Goal: Information Seeking & Learning: Understand process/instructions

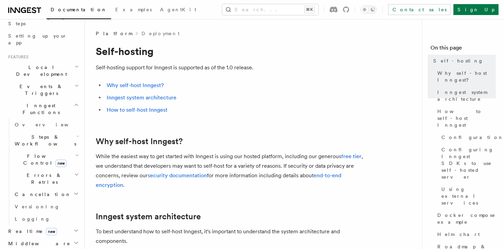
scroll to position [126, 0]
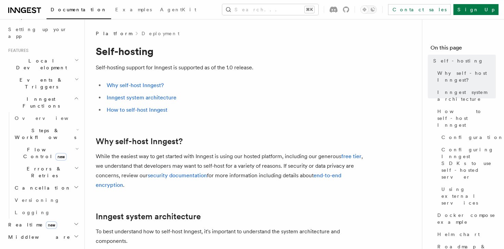
click at [38, 127] on span "Steps & Workflows" at bounding box center [44, 134] width 64 height 14
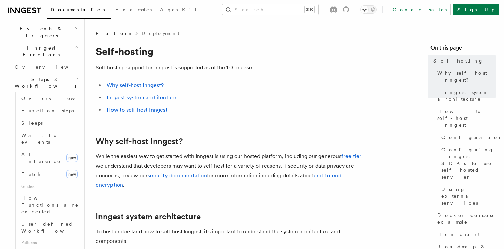
scroll to position [153, 0]
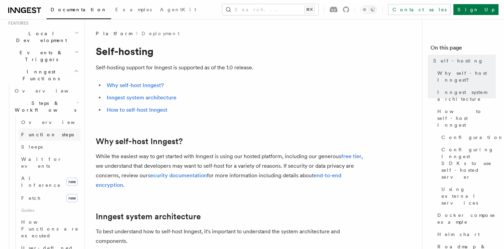
click at [48, 132] on span "Function steps" at bounding box center [47, 134] width 53 height 5
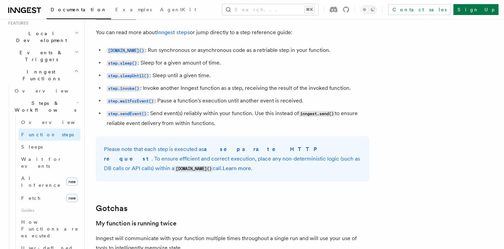
scroll to position [1242, 0]
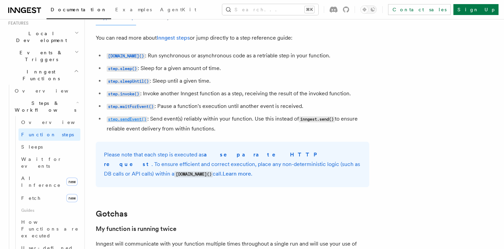
click at [127, 121] on code "step.sendEvent()" at bounding box center [127, 120] width 41 height 6
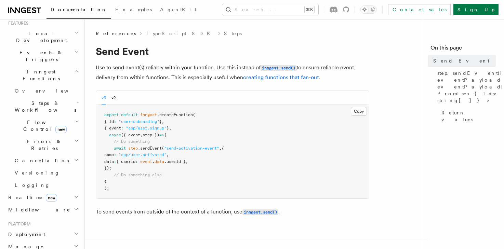
drag, startPoint x: 114, startPoint y: 151, endPoint x: 128, endPoint y: 170, distance: 24.1
click at [128, 170] on pre "export default inngest .createFunction ( { id : "user-onboarding" } , { event :…" at bounding box center [232, 152] width 273 height 94
copy code "await step .sendEvent ( "send-activation-event" , { name : "app/user.activated"…"
